Goal: Task Accomplishment & Management: Use online tool/utility

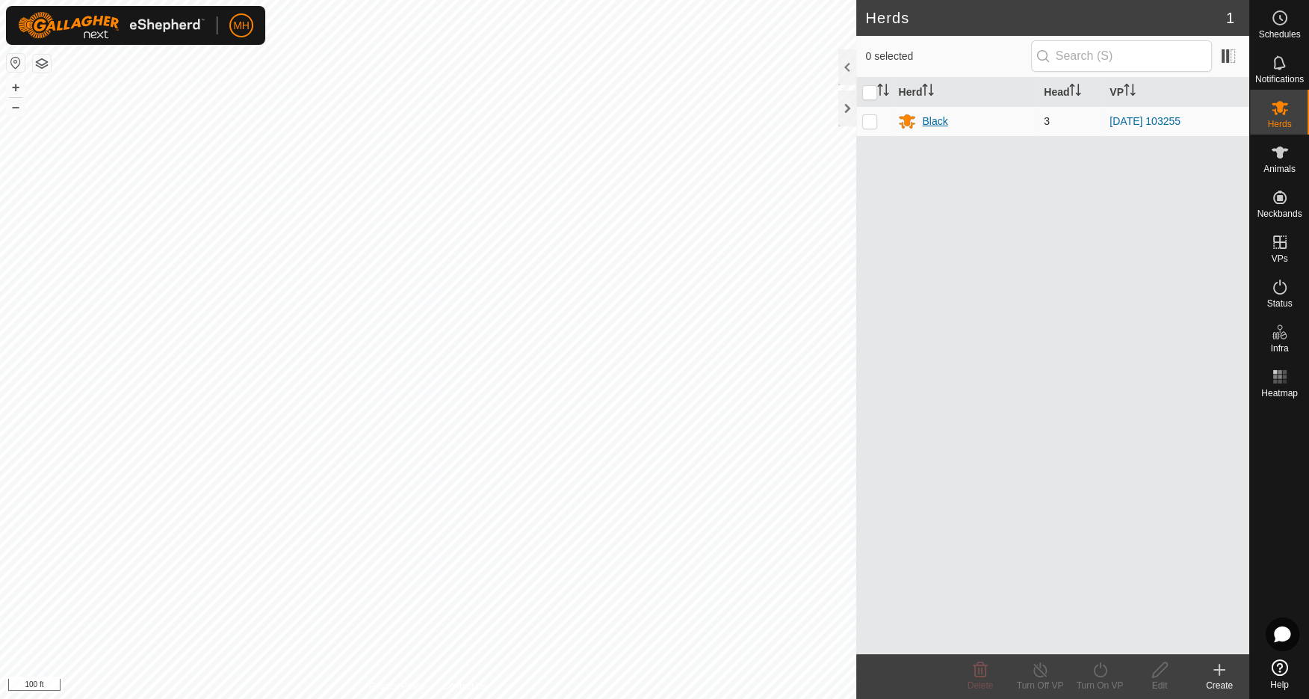
click at [938, 119] on div "Black" at bounding box center [934, 122] width 25 height 16
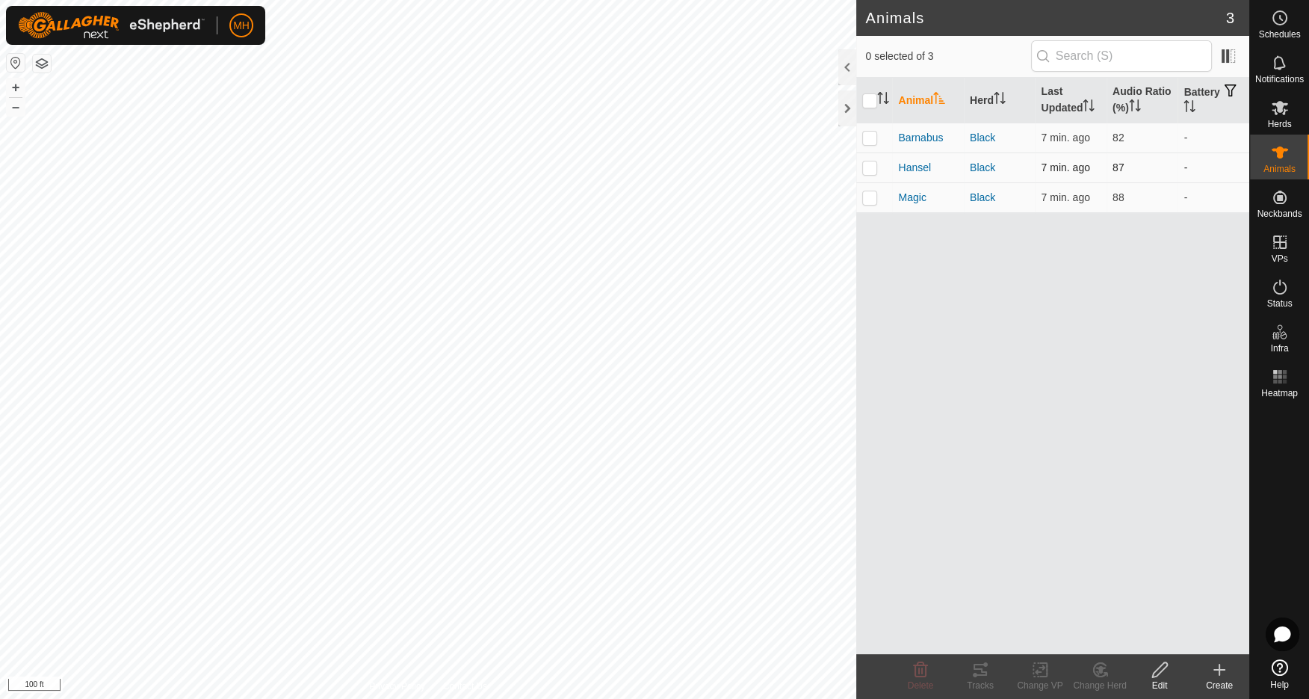
click at [872, 170] on p-checkbox at bounding box center [869, 167] width 15 height 12
checkbox input "true"
click at [988, 680] on div "Tracks" at bounding box center [980, 684] width 60 height 13
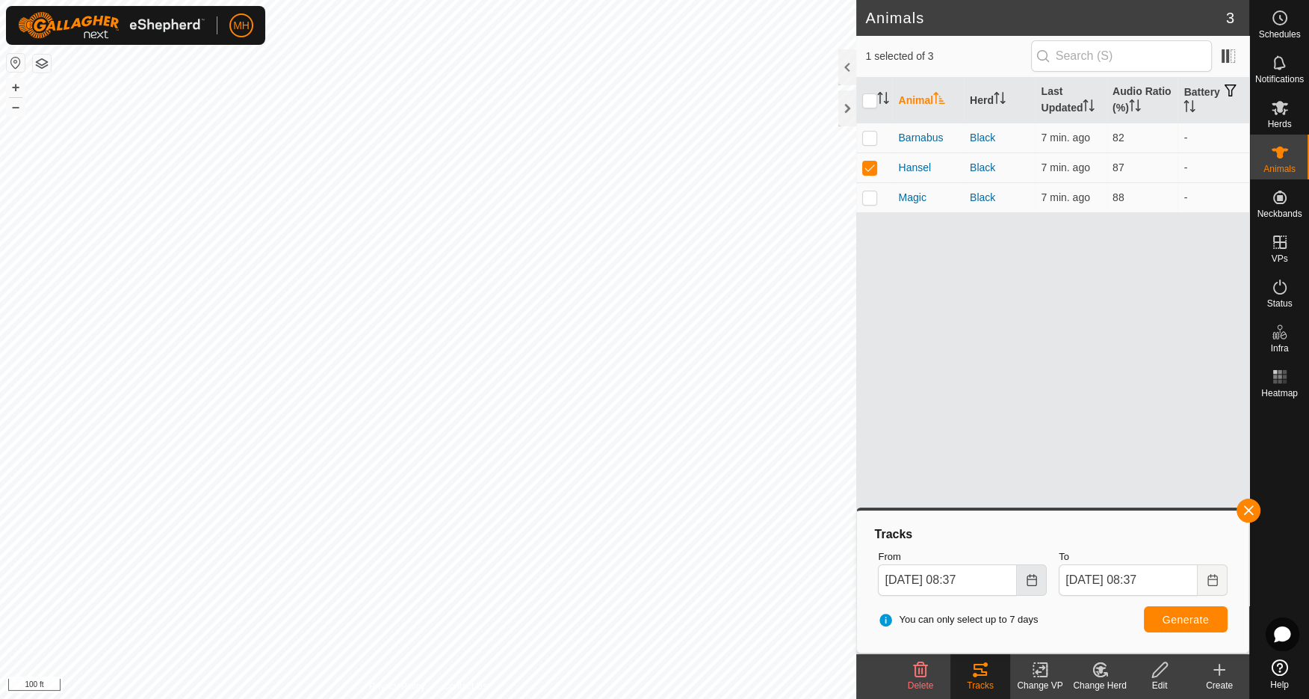
click at [1035, 582] on icon "Choose Date" at bounding box center [1032, 580] width 12 height 12
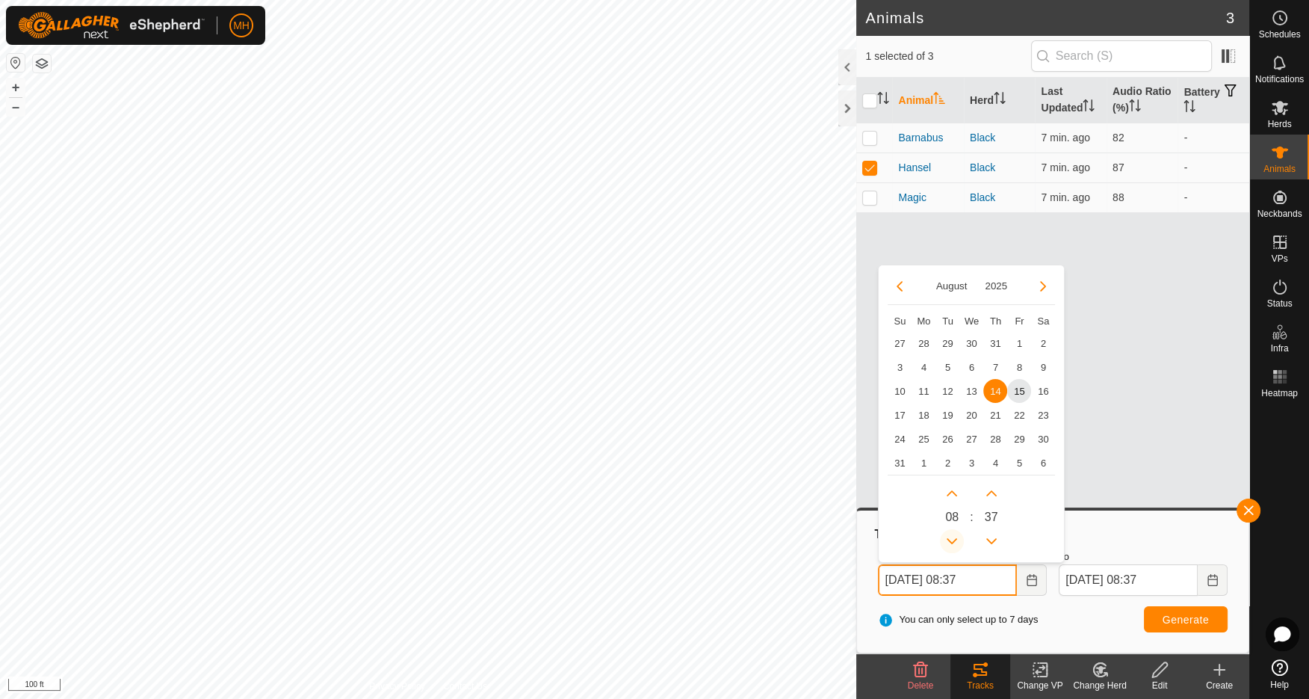
click at [951, 539] on button "Previous Hour" at bounding box center [952, 541] width 24 height 24
drag, startPoint x: 1018, startPoint y: 389, endPoint x: 1037, endPoint y: 447, distance: 60.7
click at [1018, 389] on span "15" at bounding box center [1019, 391] width 24 height 24
type input "Aug 15, 2025 07:37"
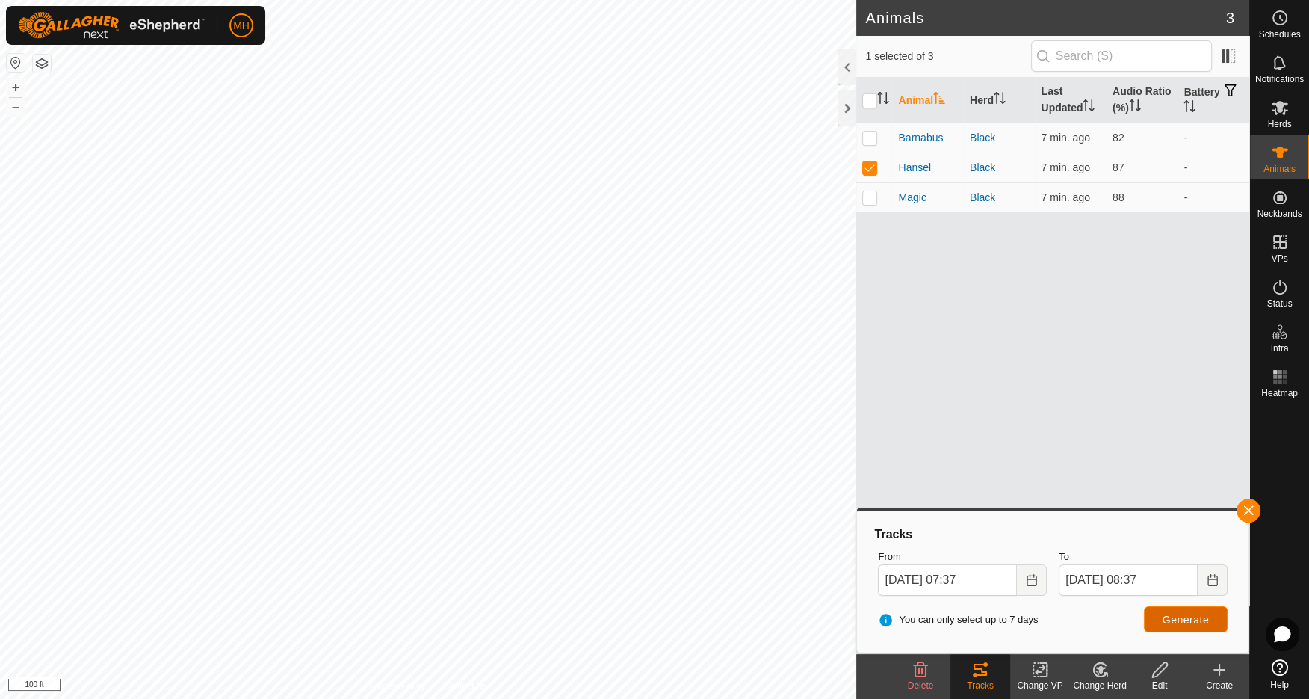
click at [1189, 617] on span "Generate" at bounding box center [1185, 619] width 46 height 12
